Goal: Task Accomplishment & Management: Use online tool/utility

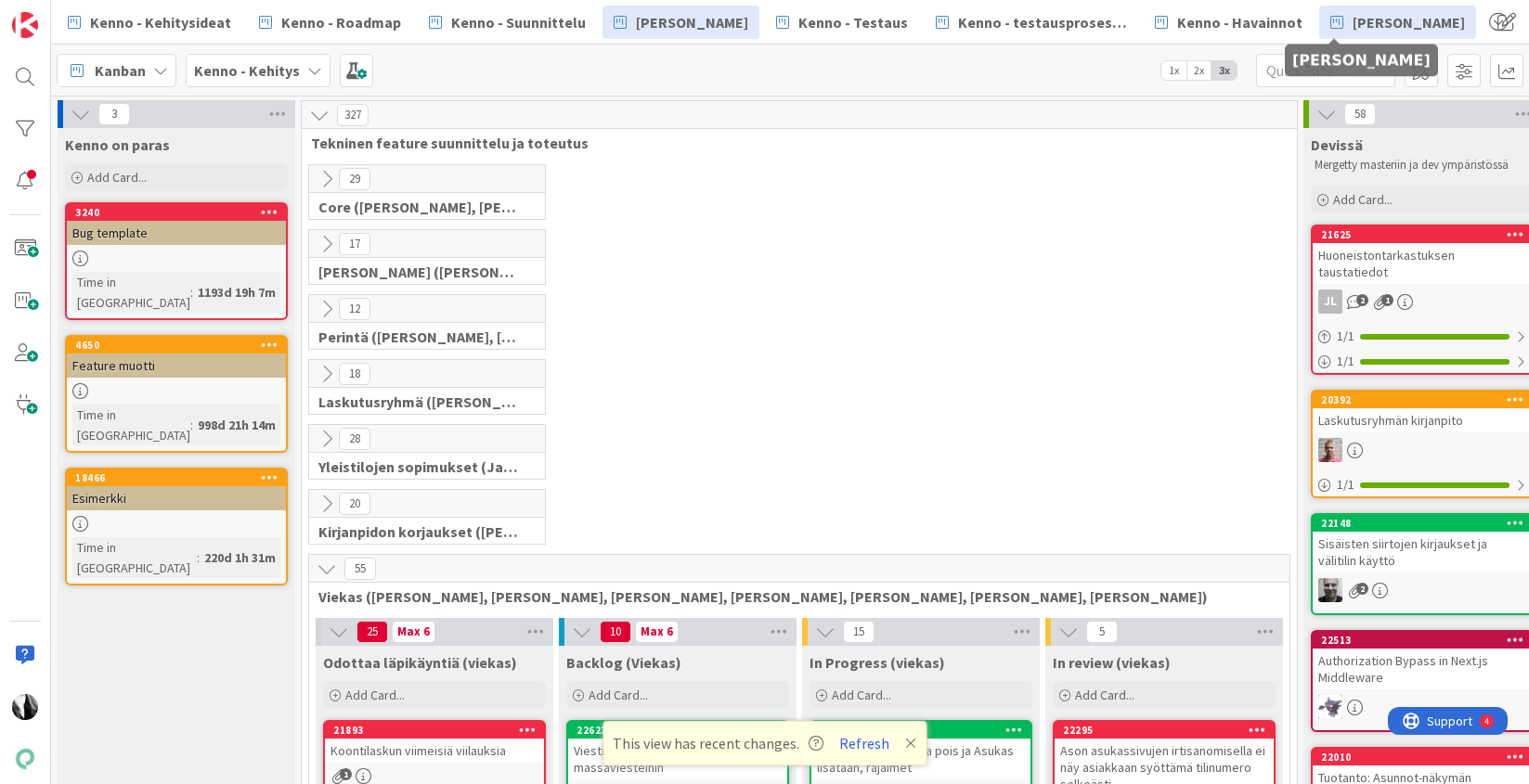
click at [1353, 11] on span "[PERSON_NAME]" at bounding box center [1407, 22] width 112 height 22
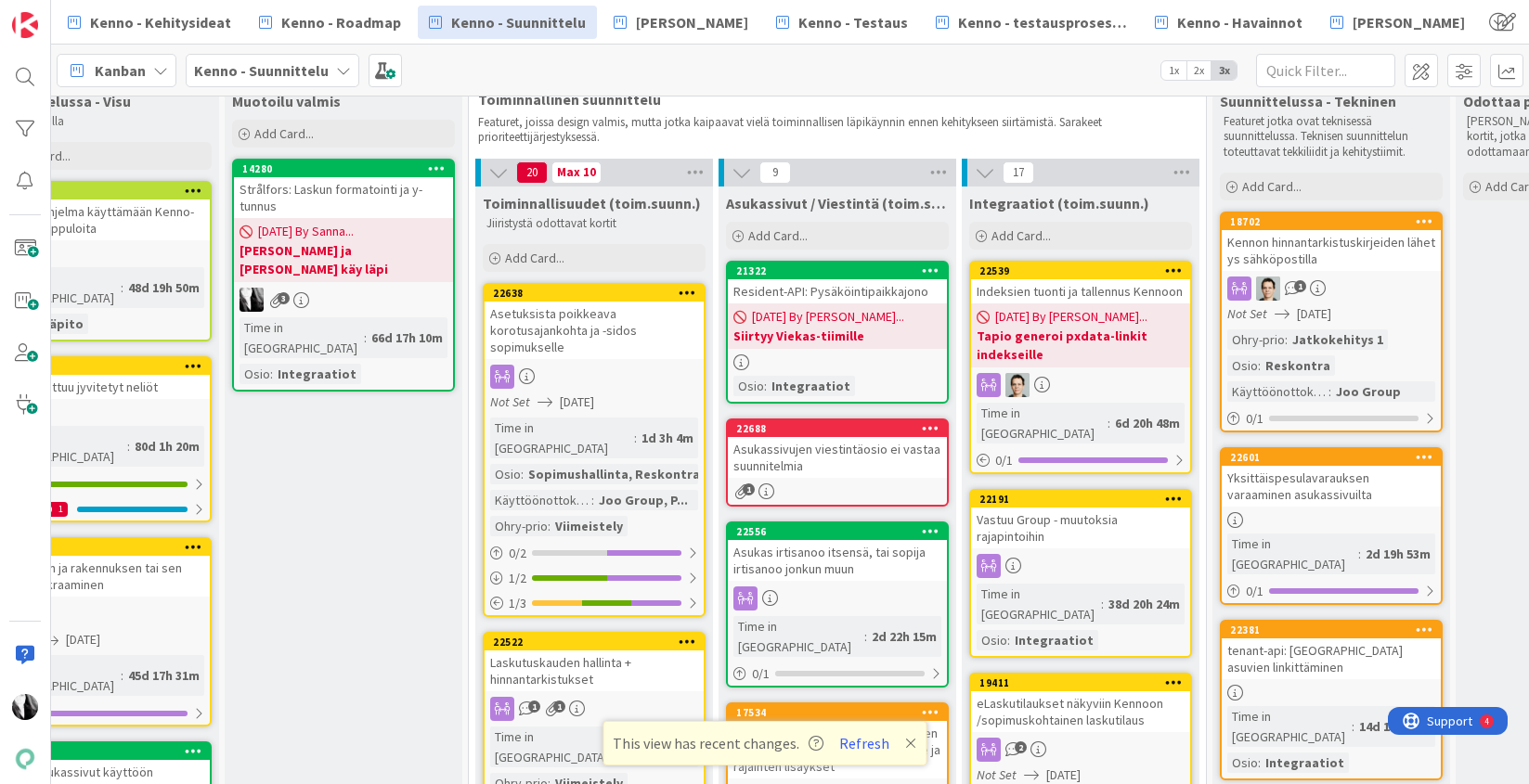
scroll to position [44, 558]
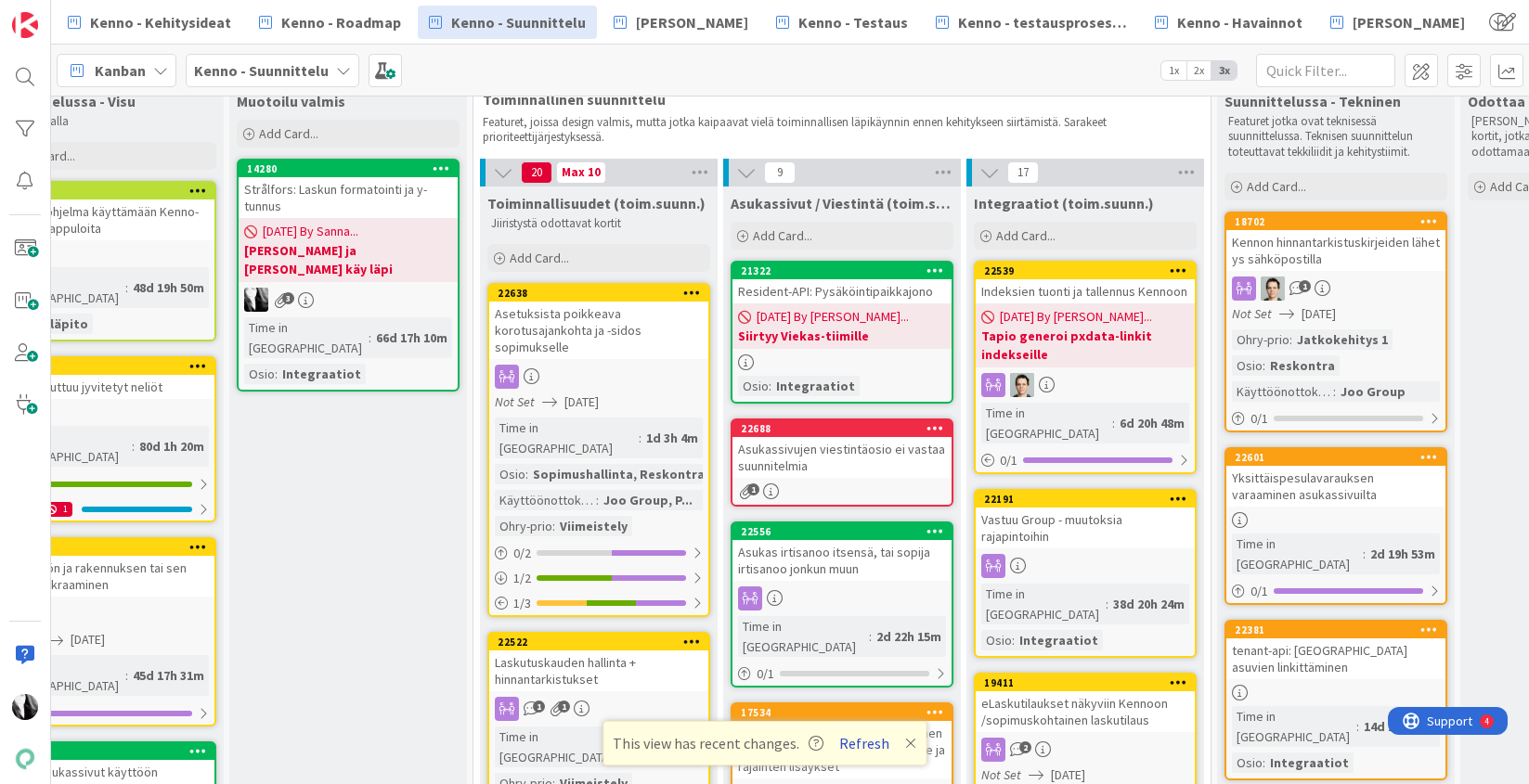
click at [866, 739] on button "Refresh" at bounding box center [865, 743] width 63 height 24
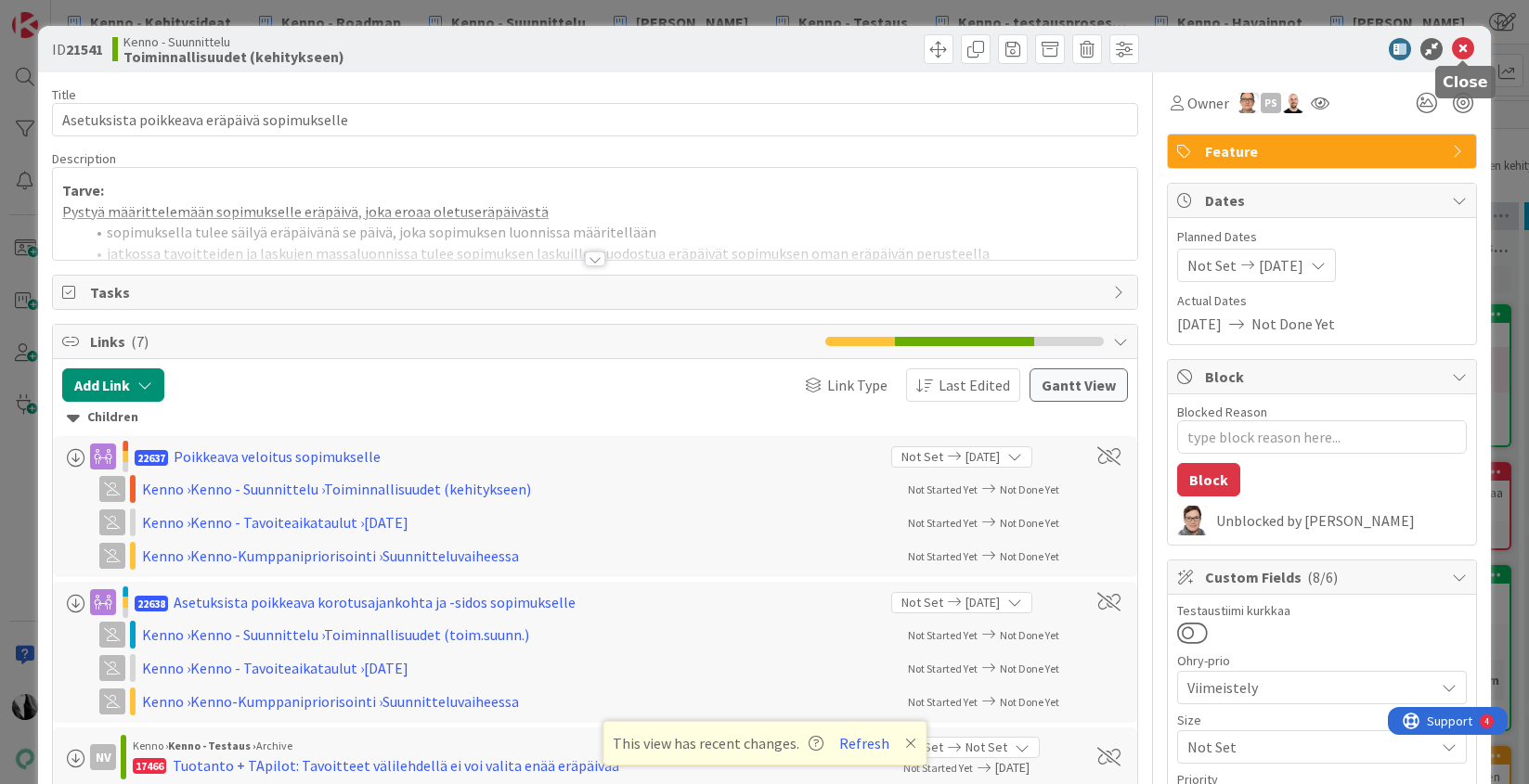
click at [1464, 44] on icon at bounding box center [1462, 49] width 22 height 22
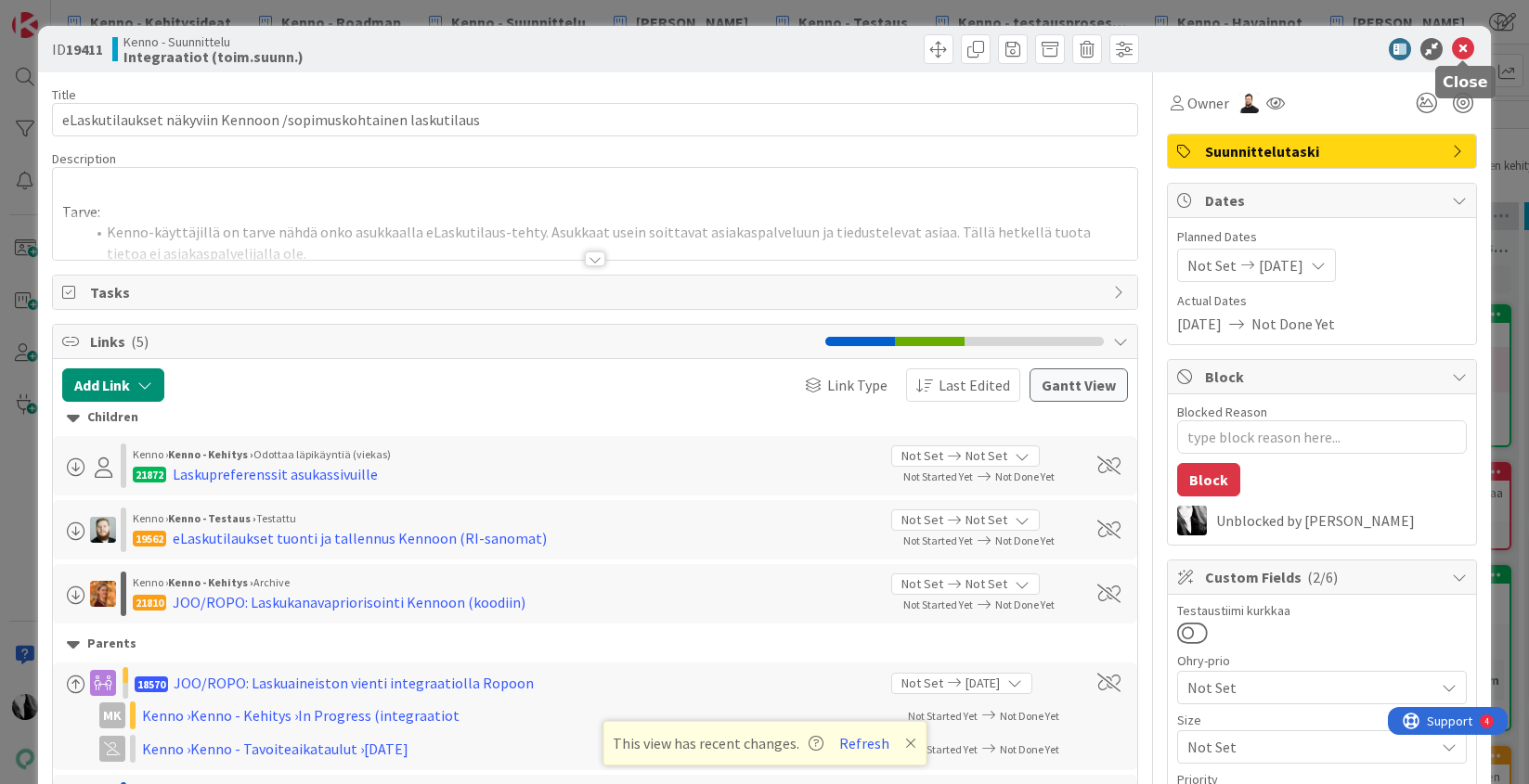
click at [1460, 46] on icon at bounding box center [1462, 49] width 22 height 22
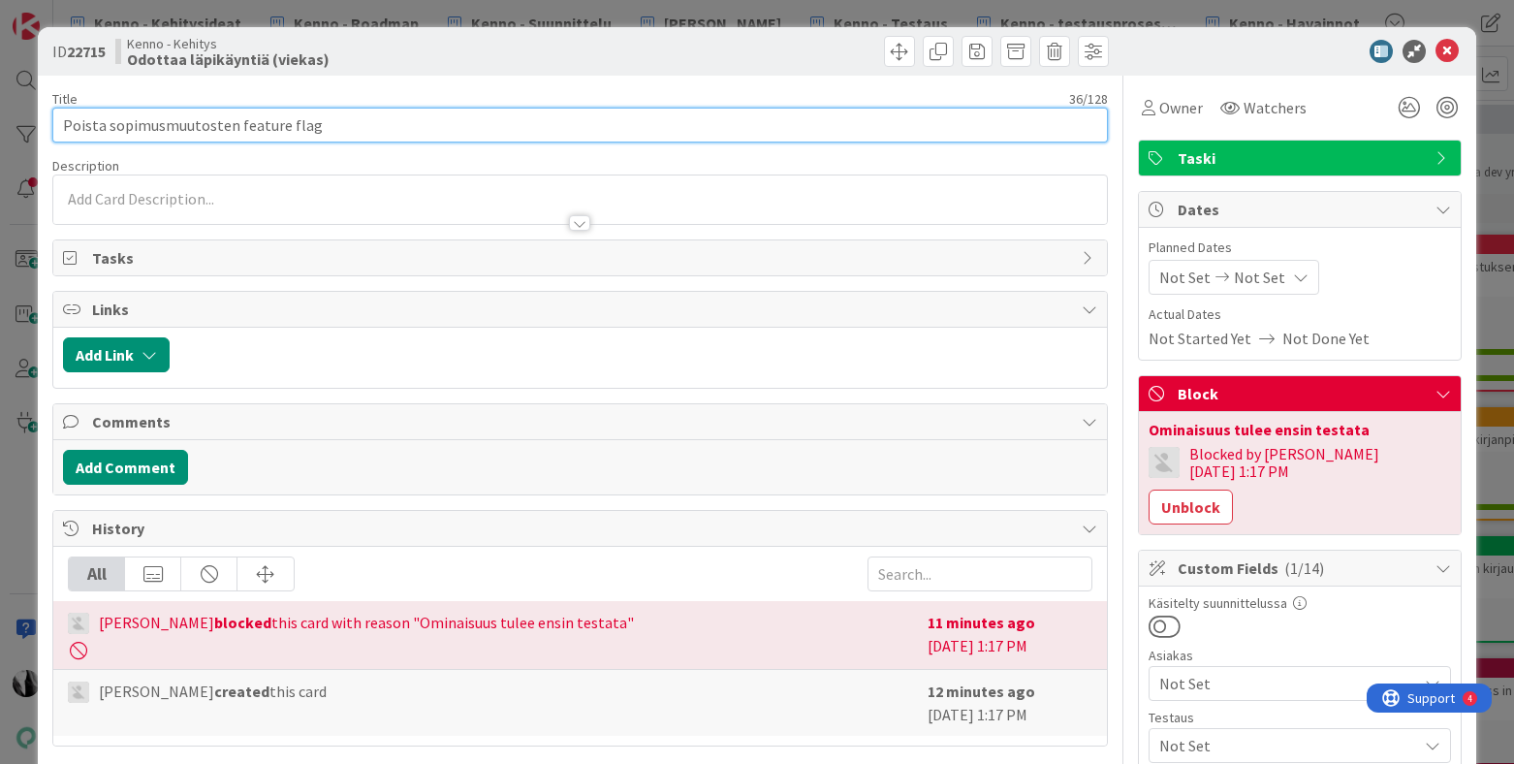
click at [109, 124] on input "Poista sopimusmuutosten feature flag" at bounding box center [580, 125] width 1056 height 35
type input "Poista Asukassivujen sopimusmuutosten feature flag"
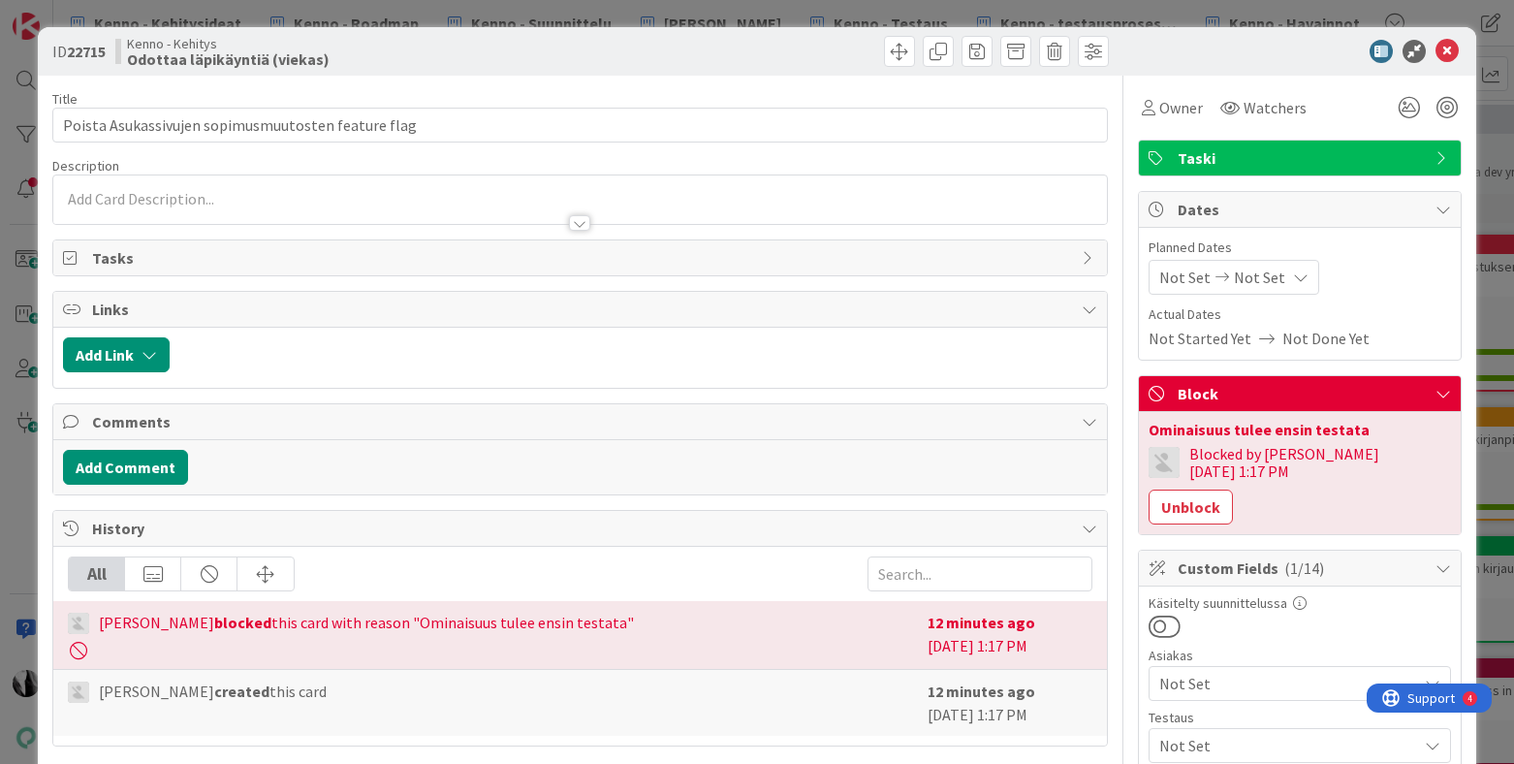
click at [1211, 49] on div at bounding box center [1290, 51] width 343 height 23
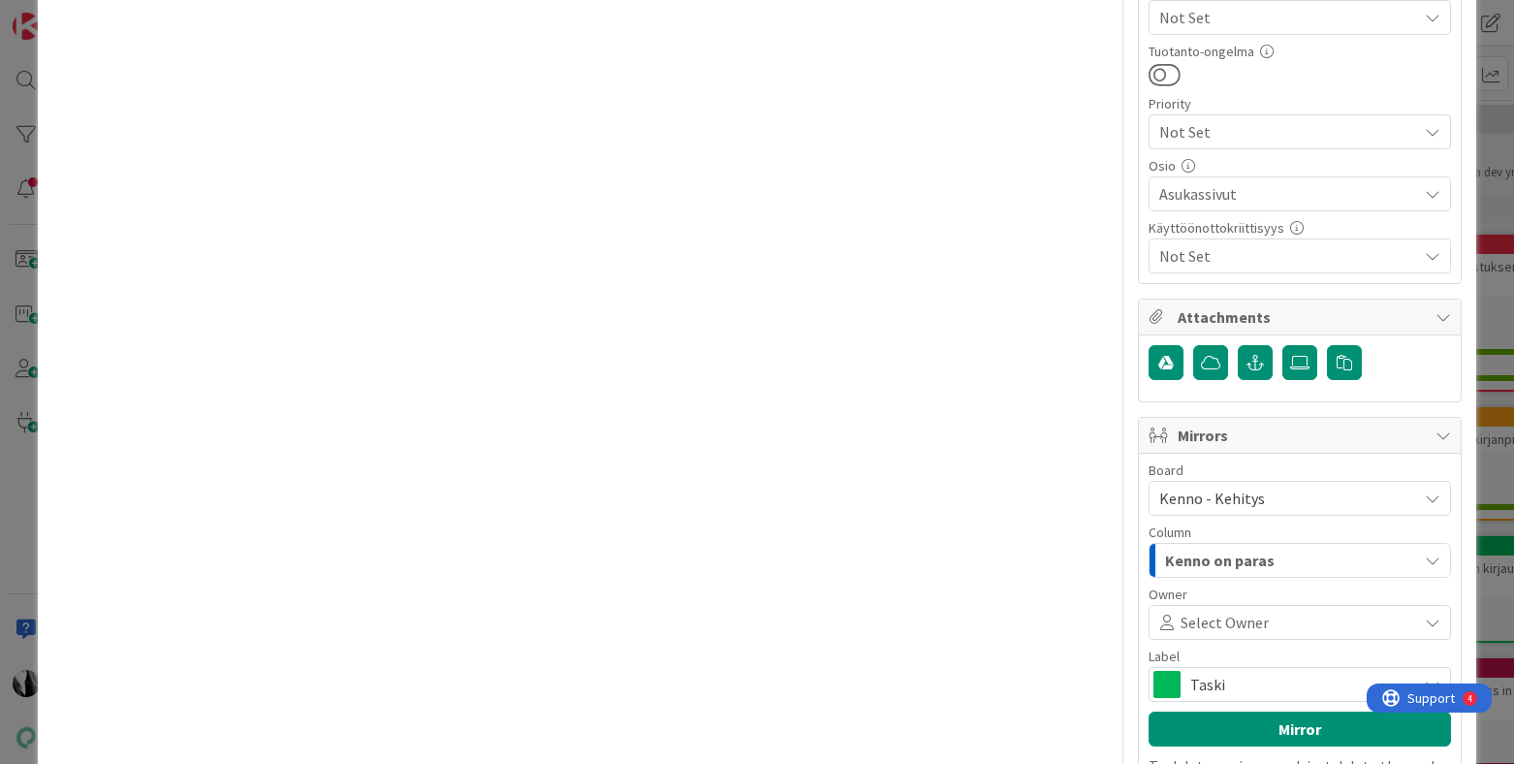
scroll to position [1220, 0]
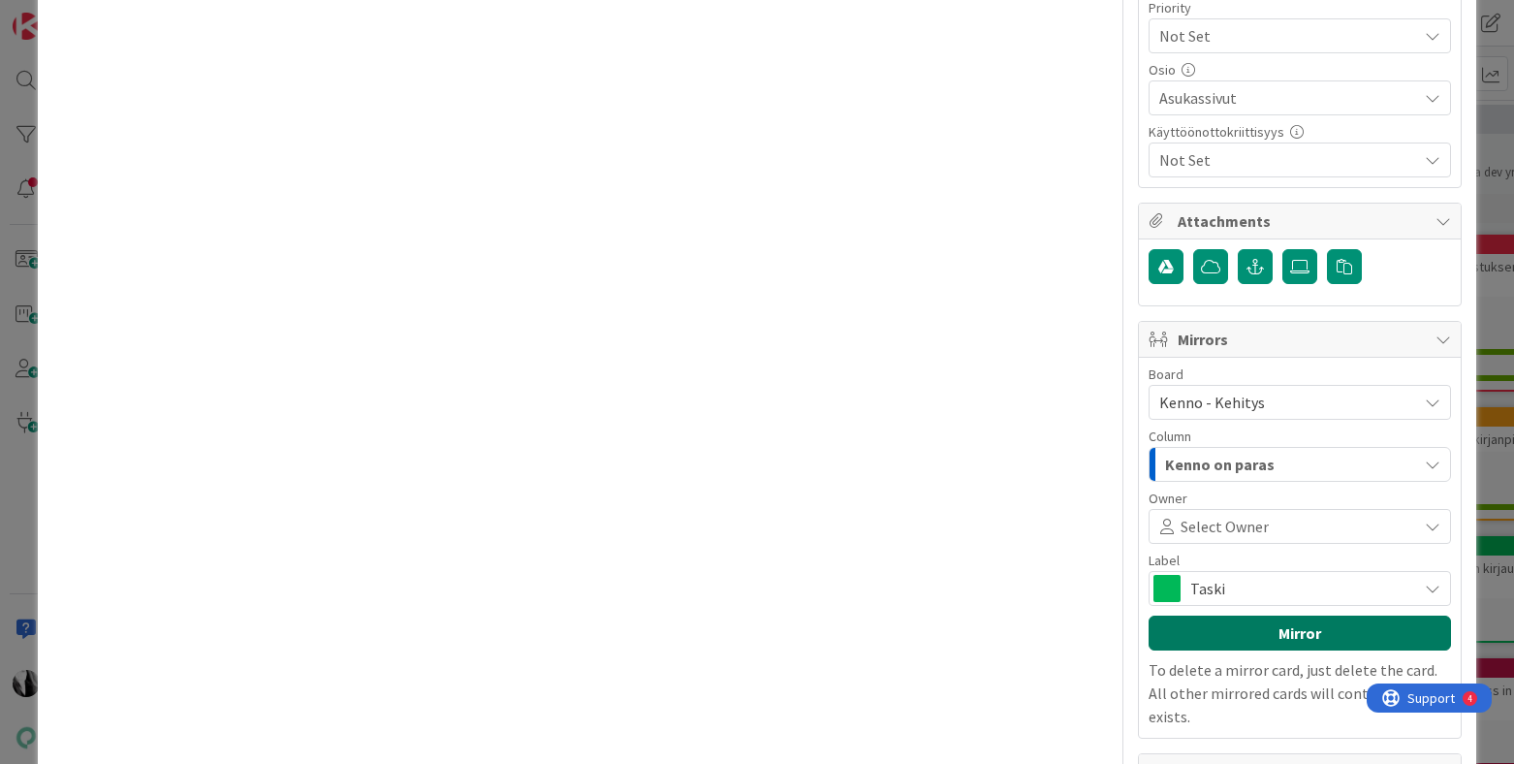
click at [1281, 616] on button "Mirror" at bounding box center [1300, 633] width 302 height 35
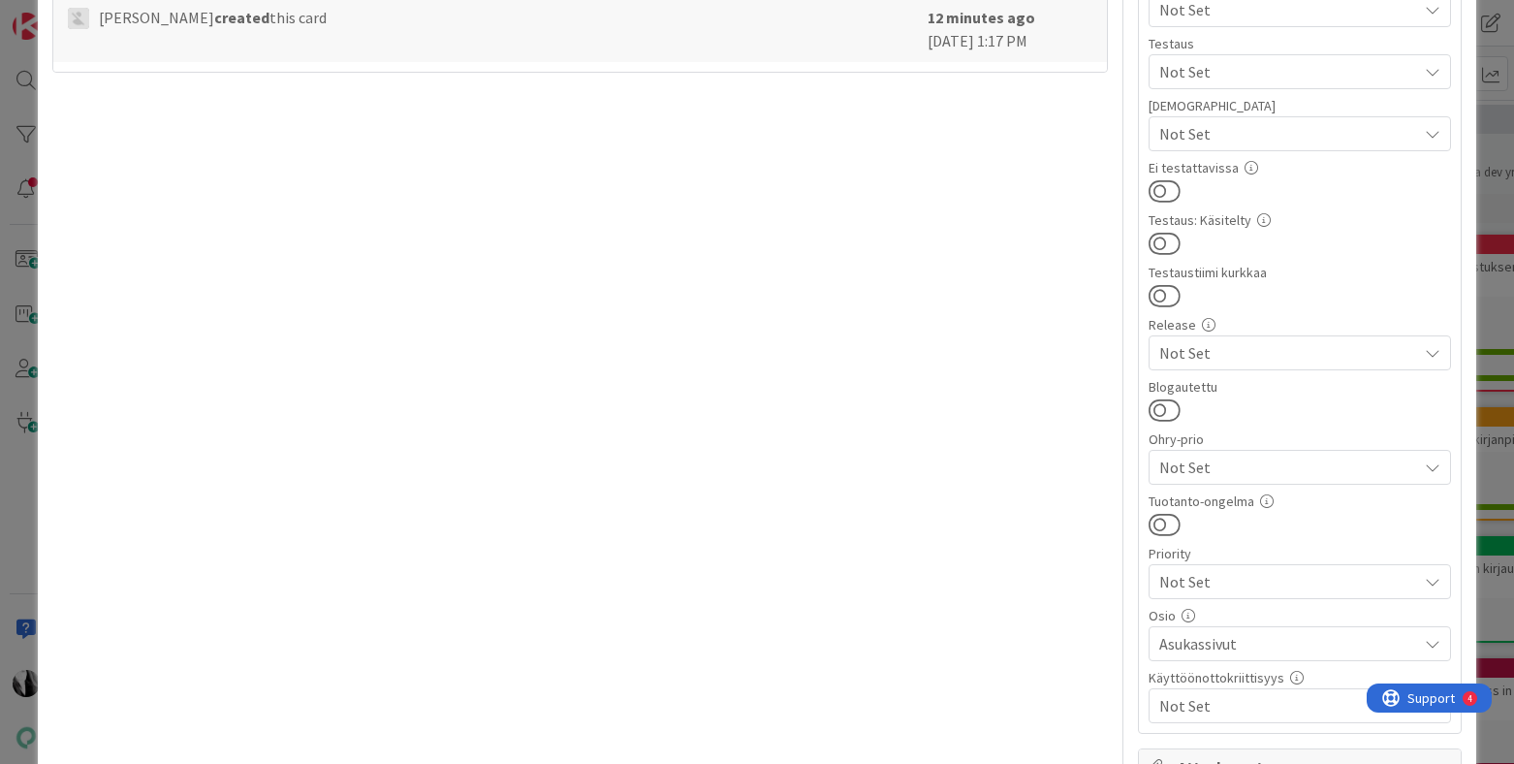
scroll to position [989, 0]
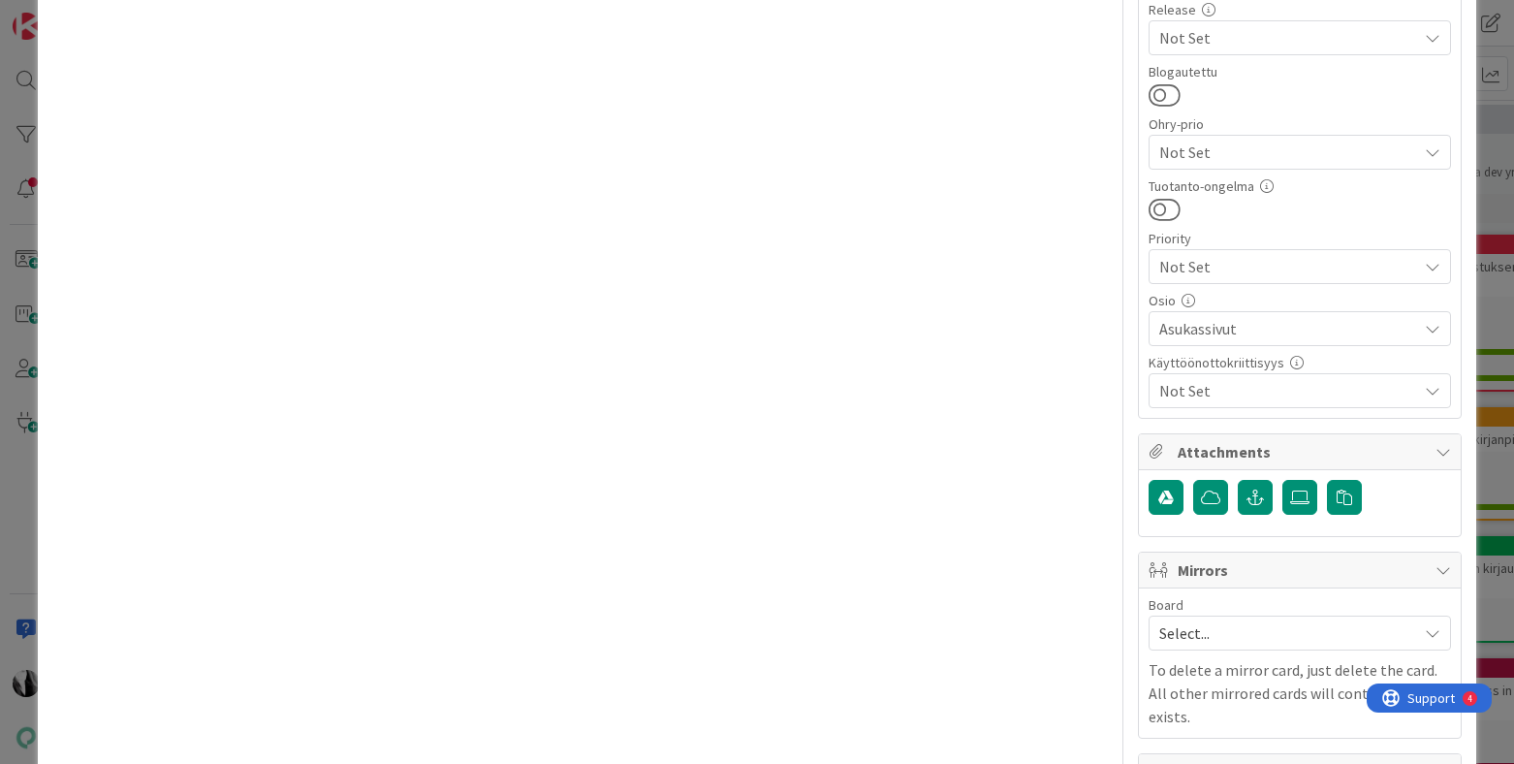
click at [1430, 625] on icon at bounding box center [1433, 633] width 16 height 16
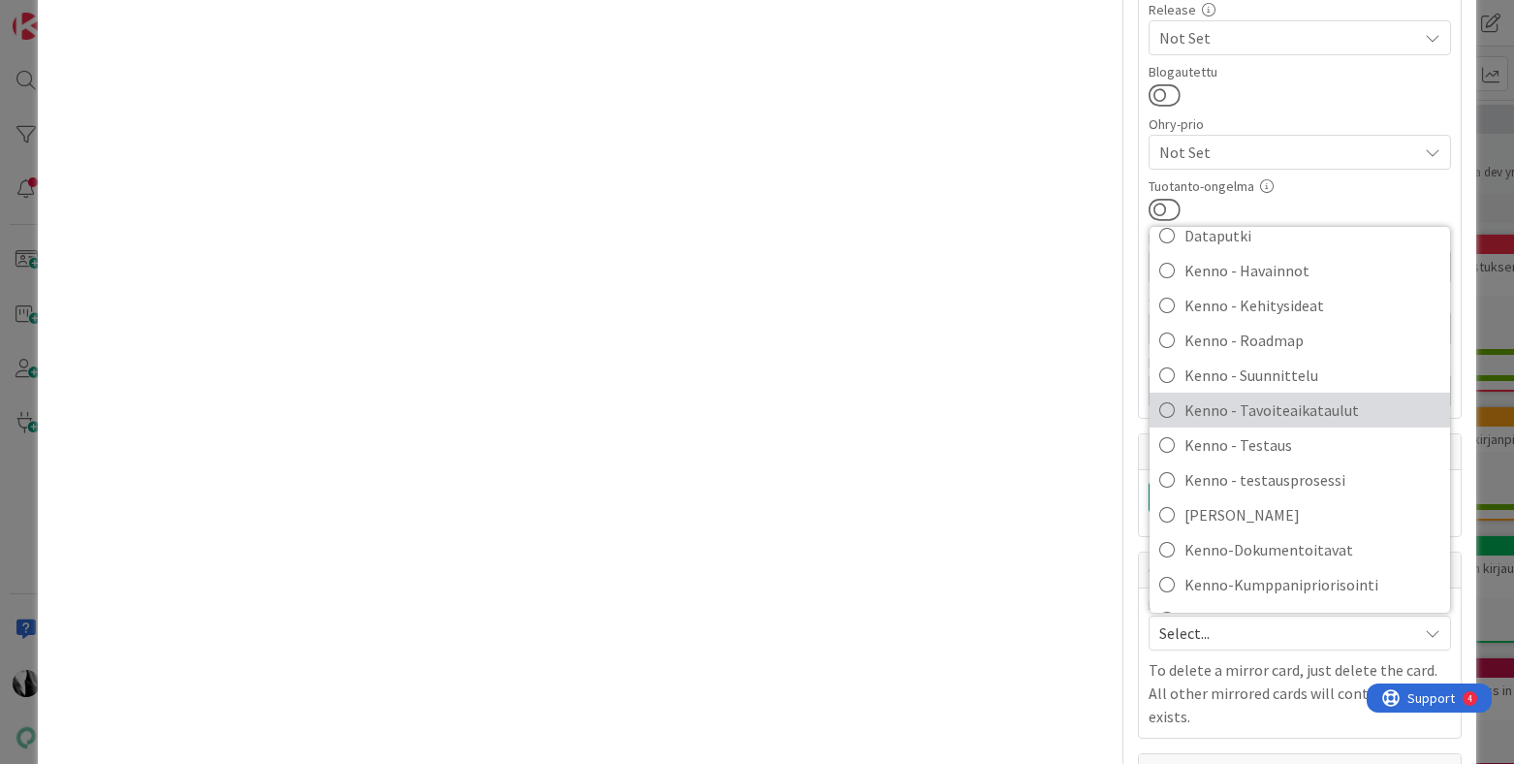
scroll to position [129, 0]
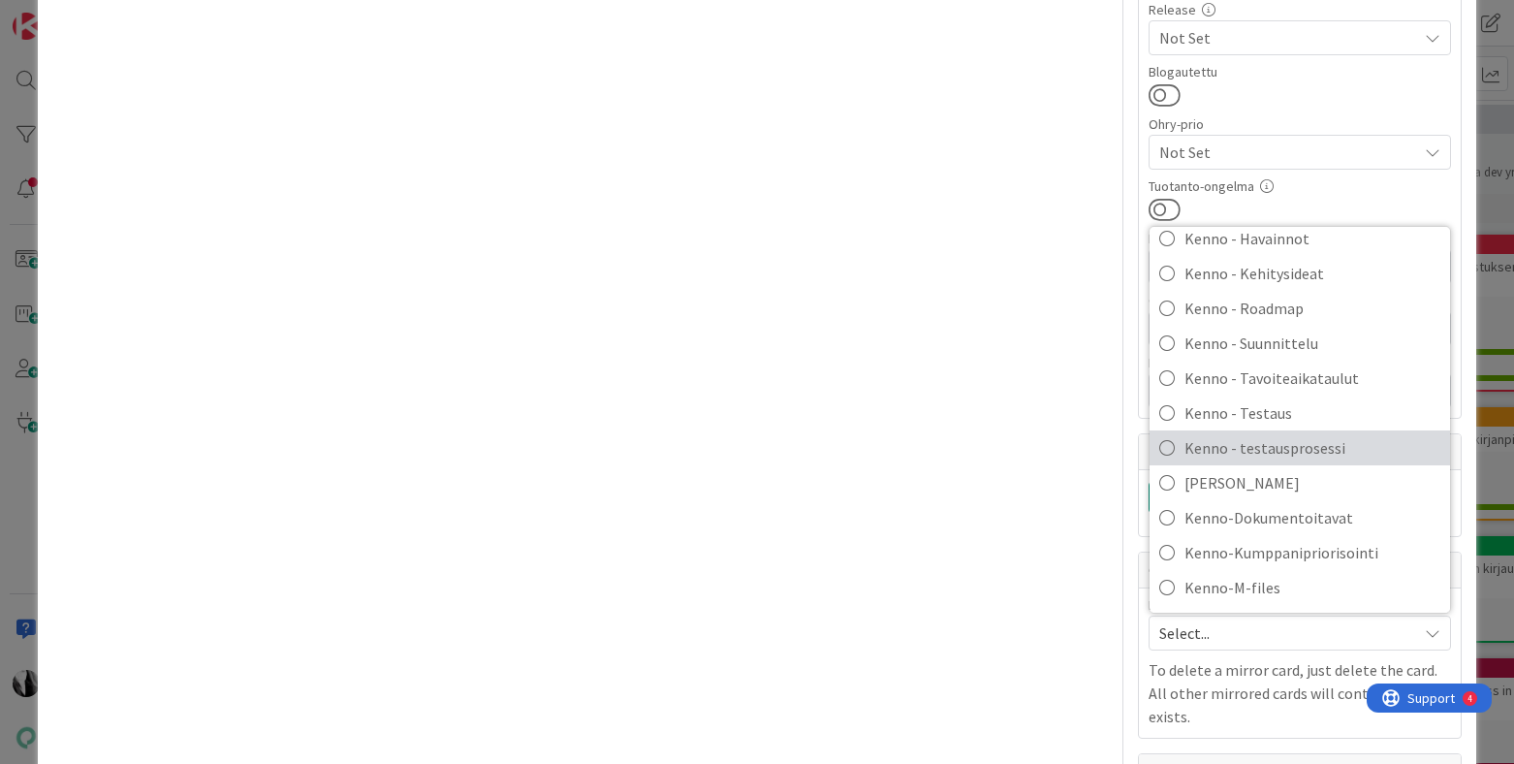
click at [1313, 433] on span "Kenno - testausprosessi" at bounding box center [1313, 447] width 256 height 29
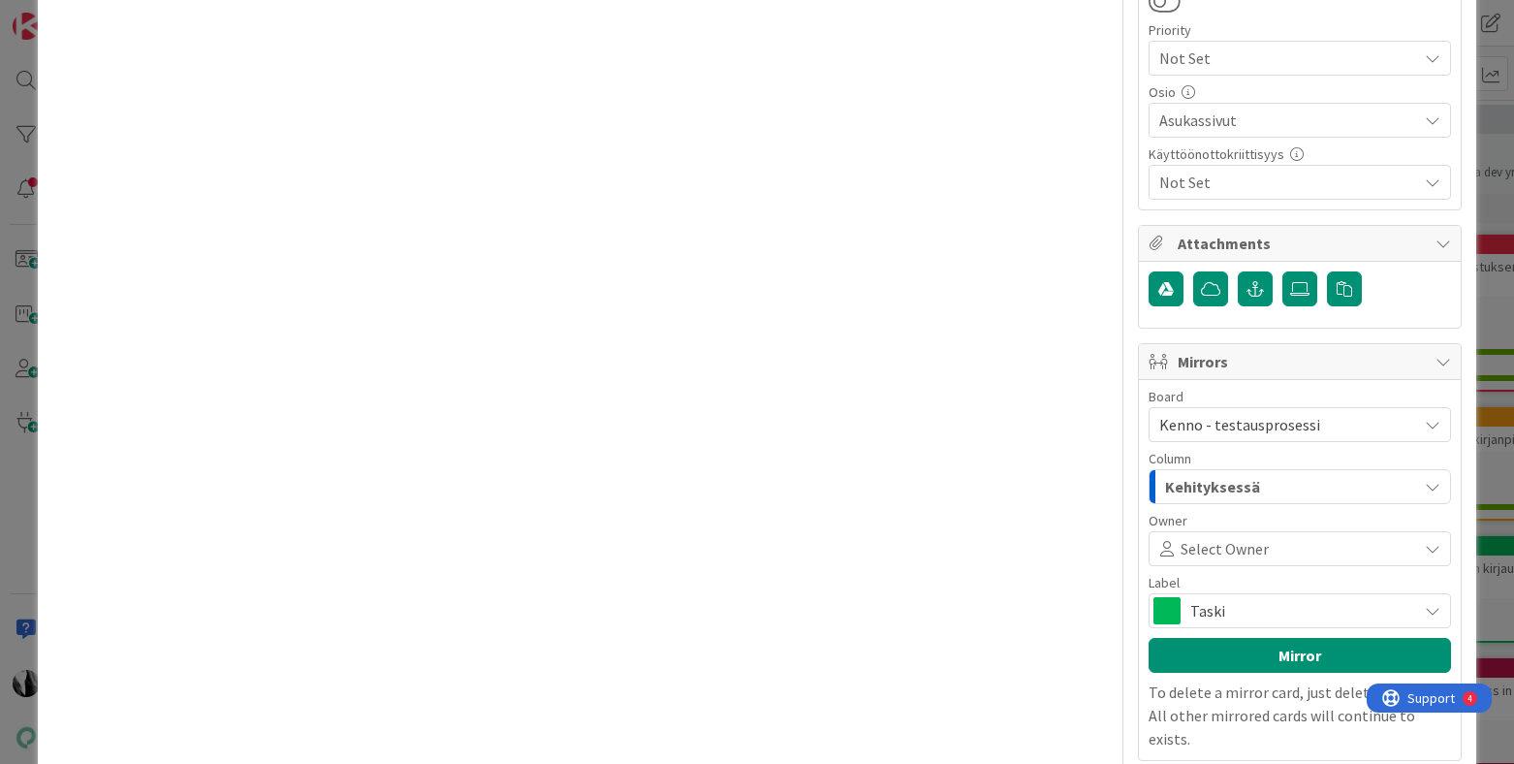
scroll to position [1220, 0]
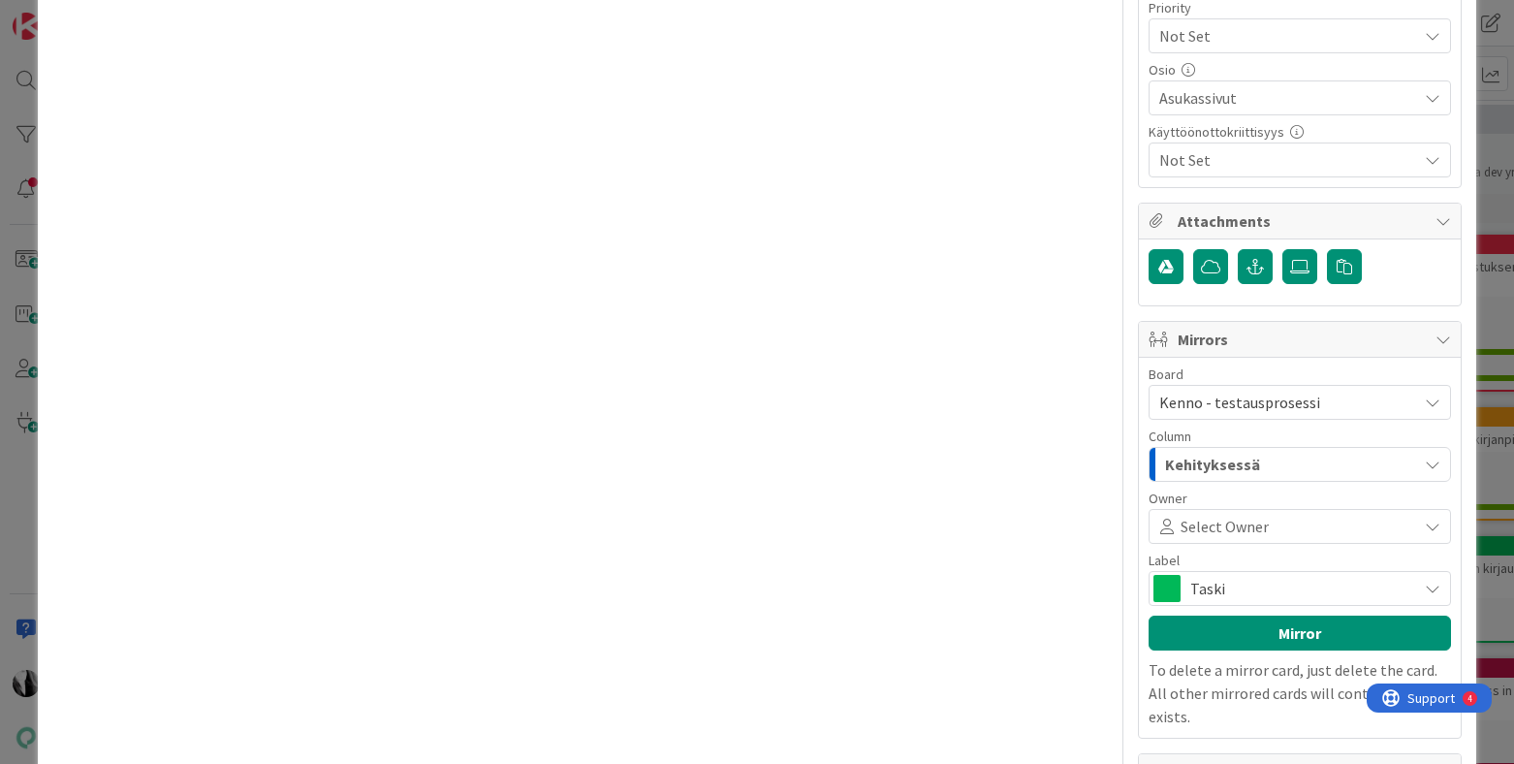
click at [1433, 457] on icon "button" at bounding box center [1433, 465] width 16 height 16
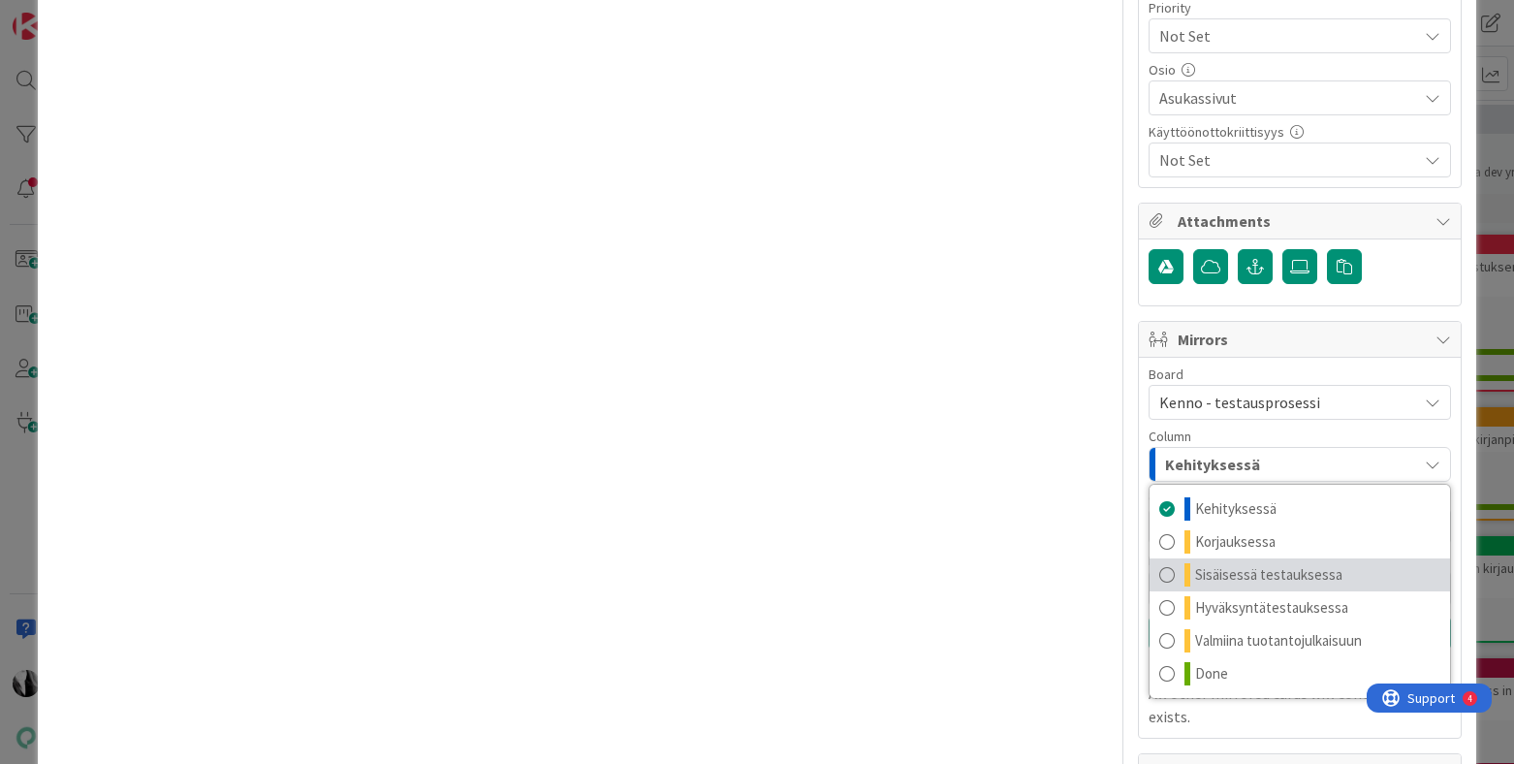
click at [1337, 558] on link "Sisäisessä testauksessa" at bounding box center [1300, 574] width 301 height 33
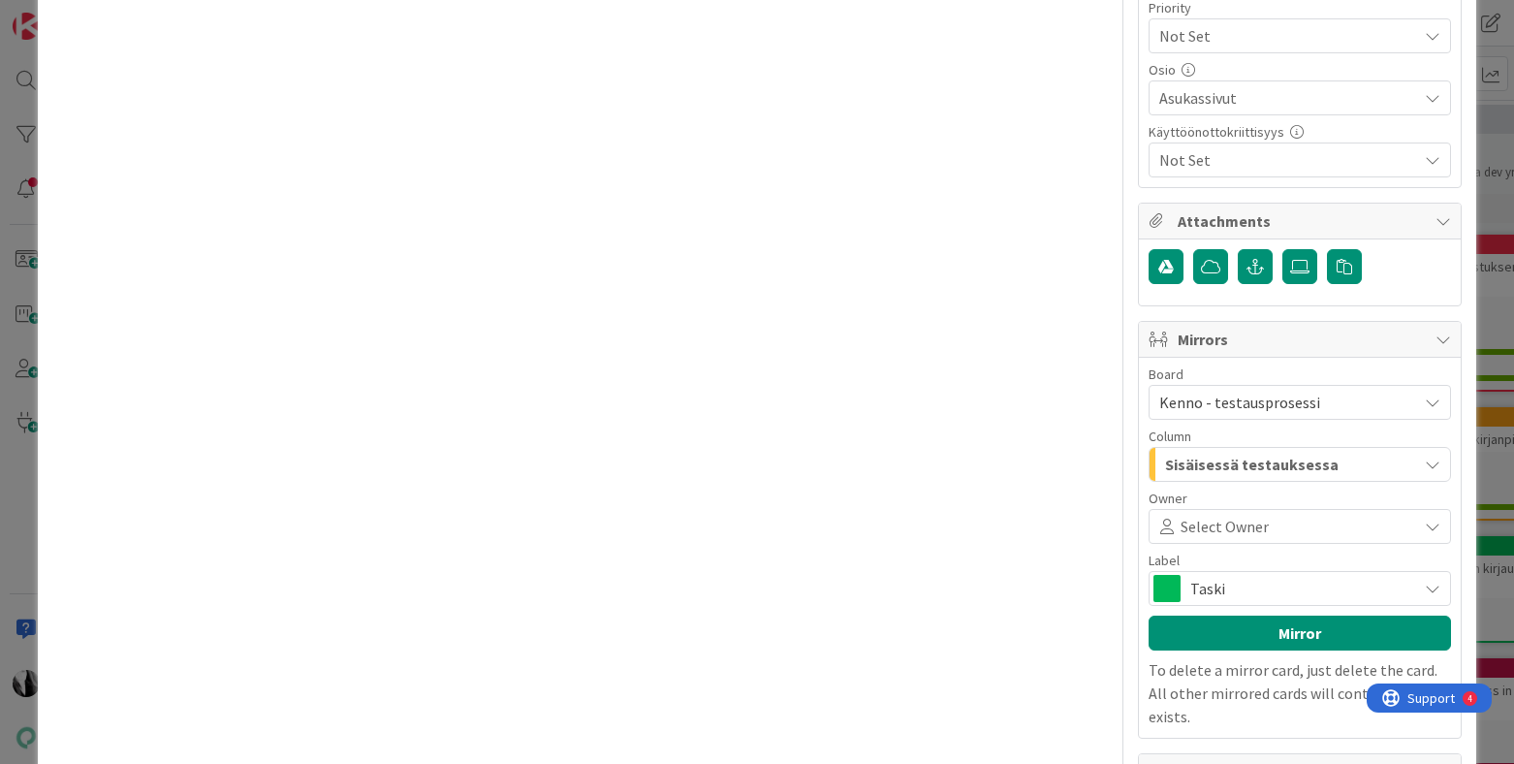
click at [1325, 575] on span "Taski" at bounding box center [1298, 588] width 217 height 27
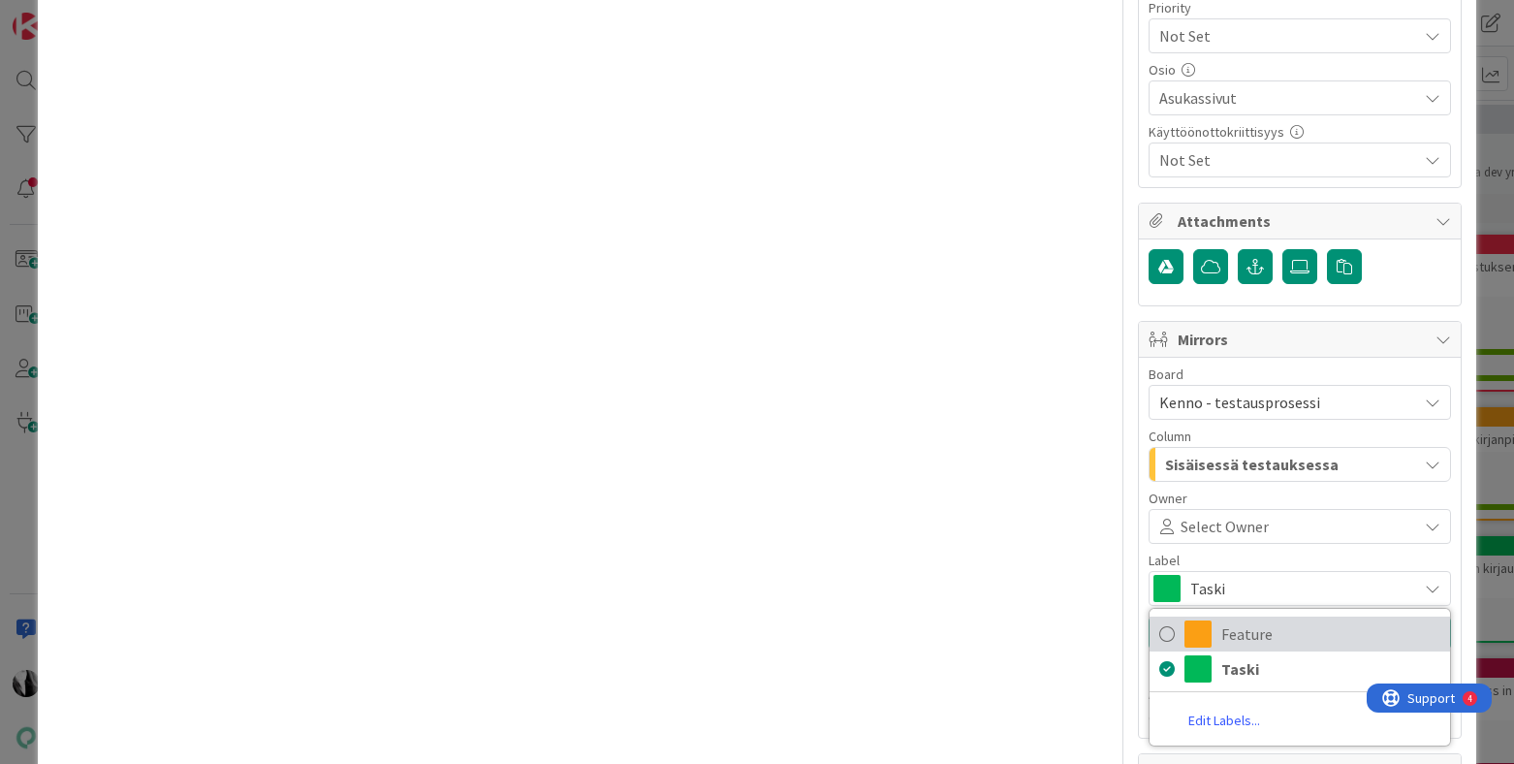
click at [1289, 619] on span "Feature" at bounding box center [1331, 633] width 219 height 29
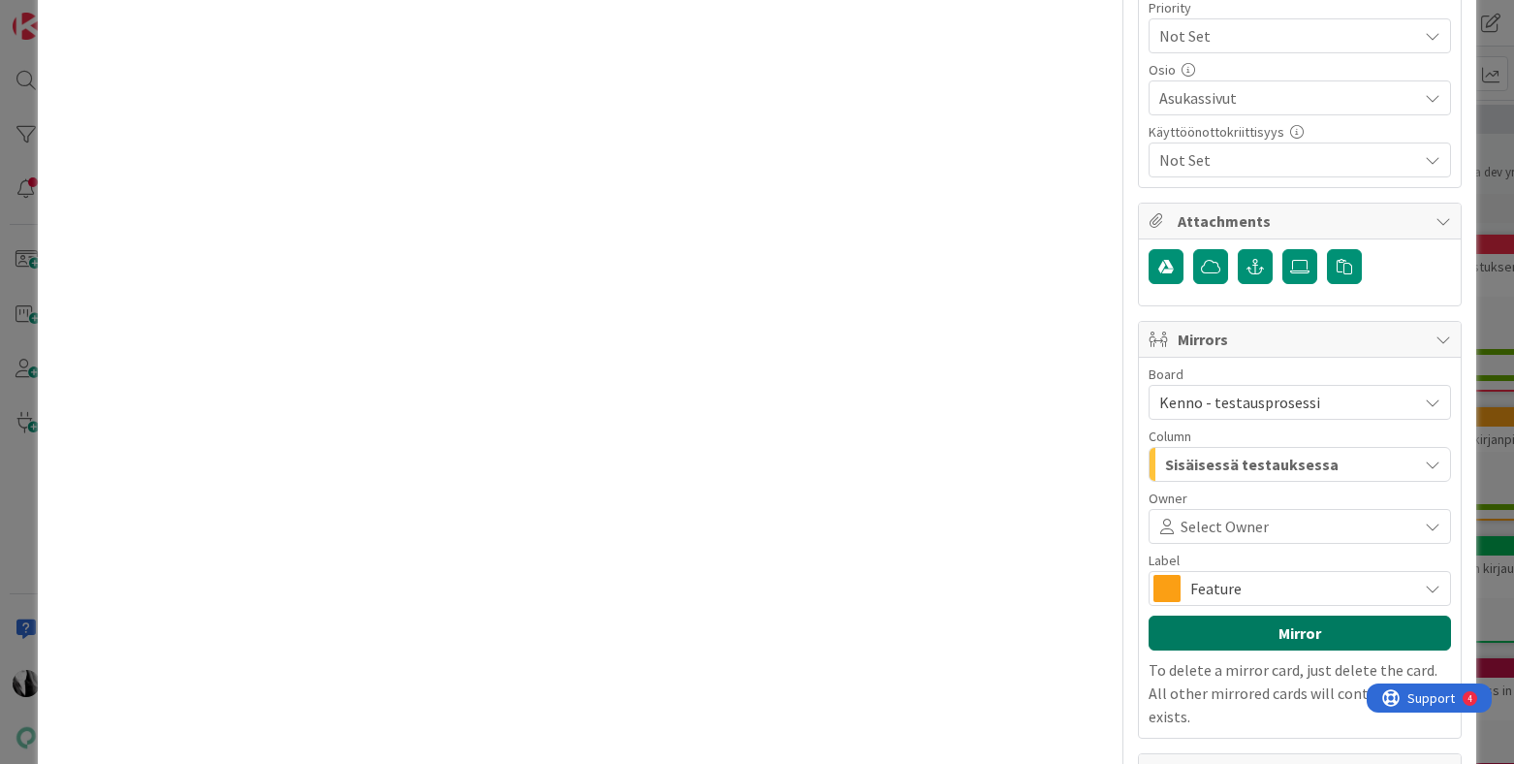
click at [1275, 616] on button "Mirror" at bounding box center [1300, 633] width 302 height 35
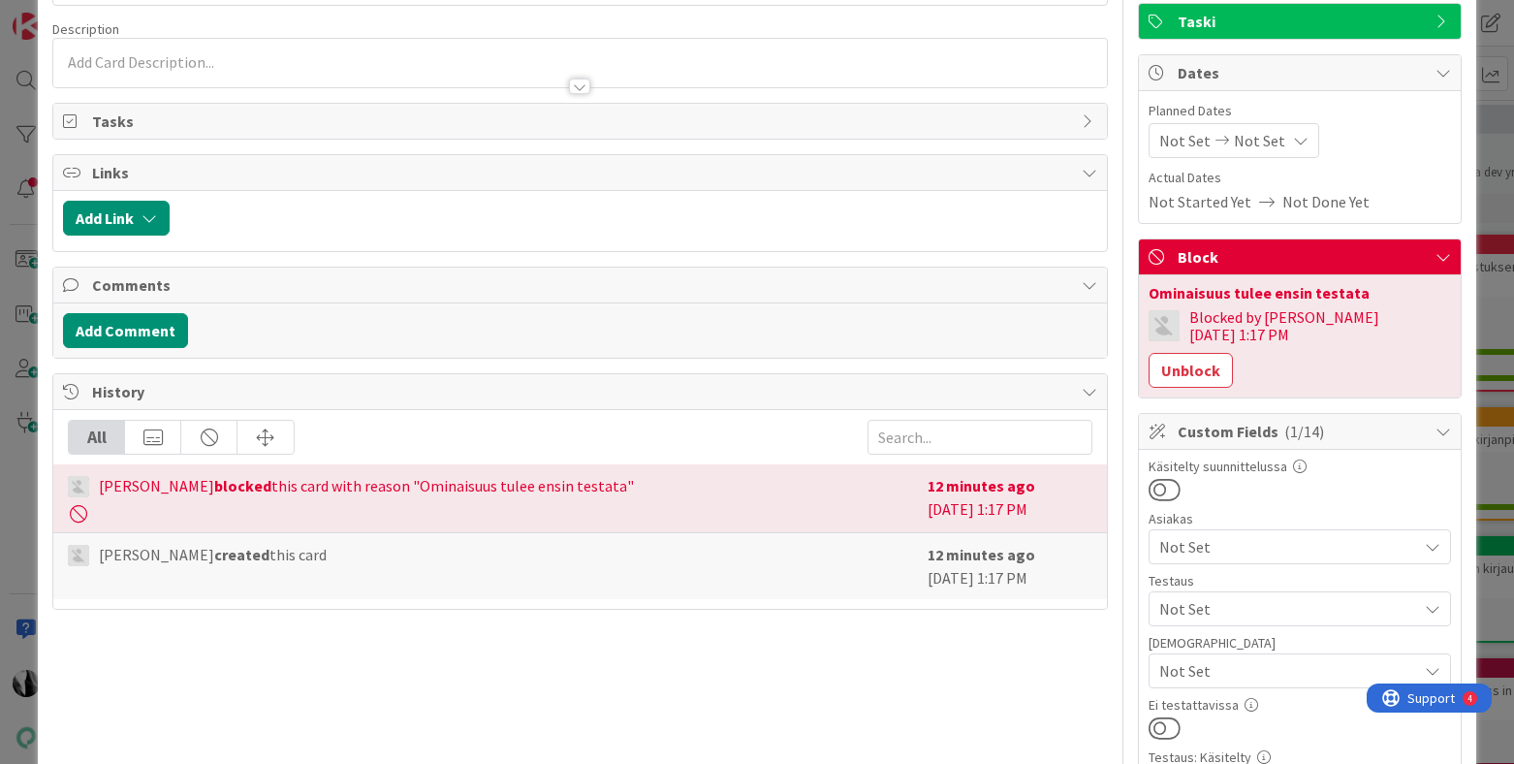
scroll to position [0, 0]
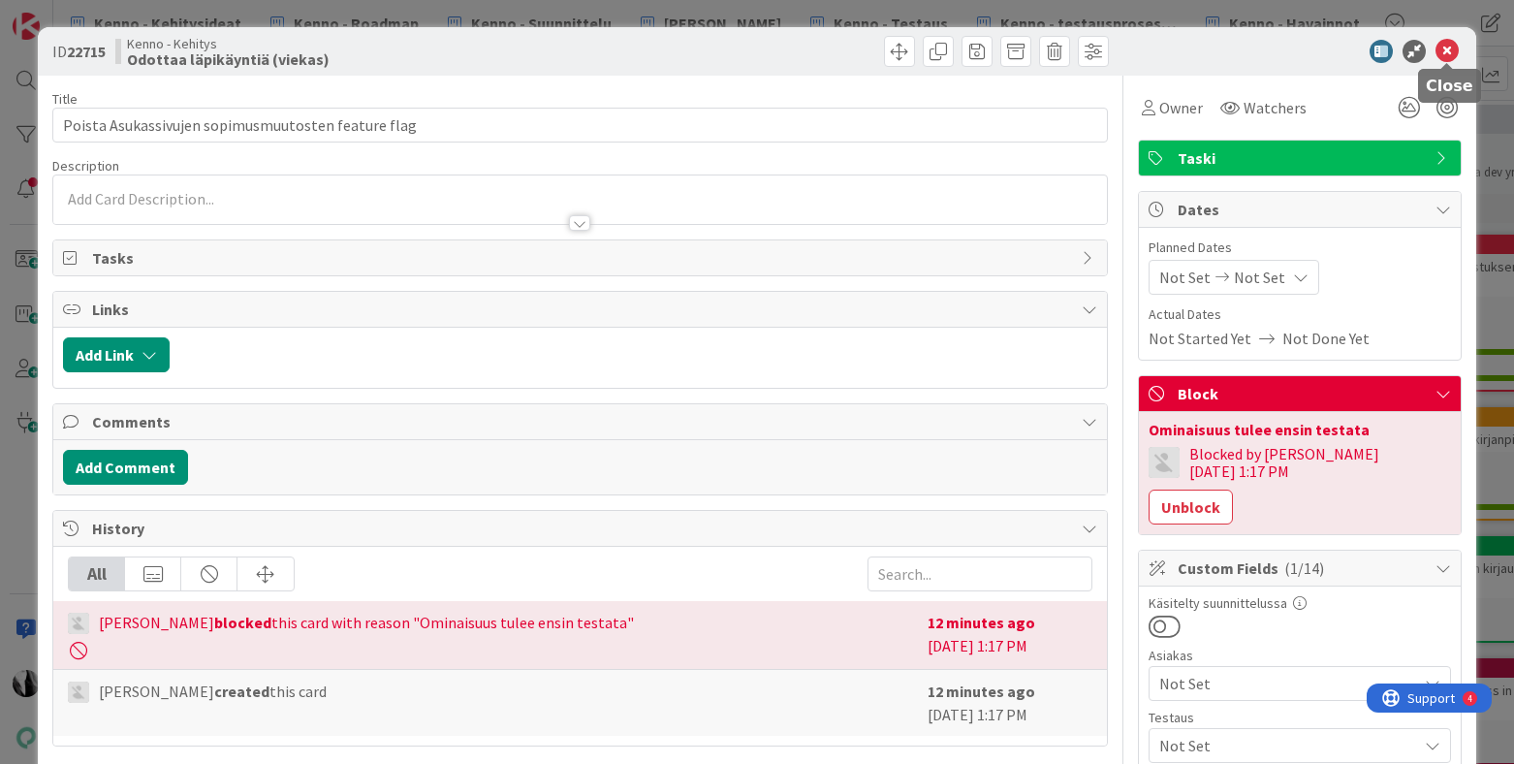
click at [1444, 51] on icon at bounding box center [1447, 51] width 23 height 23
